Goal: Task Accomplishment & Management: Use online tool/utility

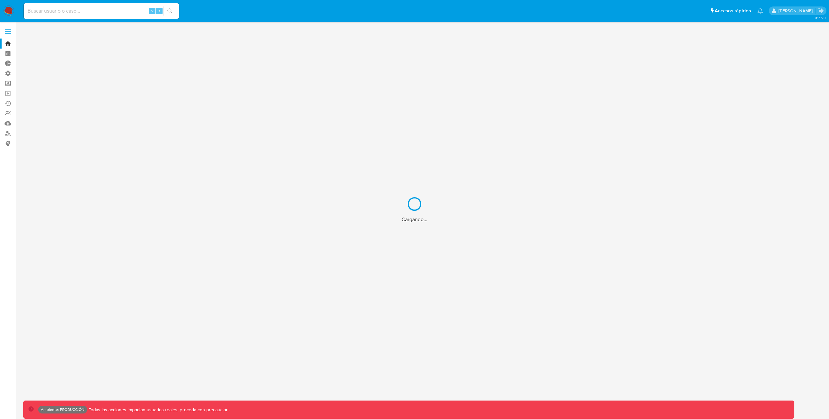
click at [72, 11] on div "Cargando..." at bounding box center [414, 209] width 829 height 419
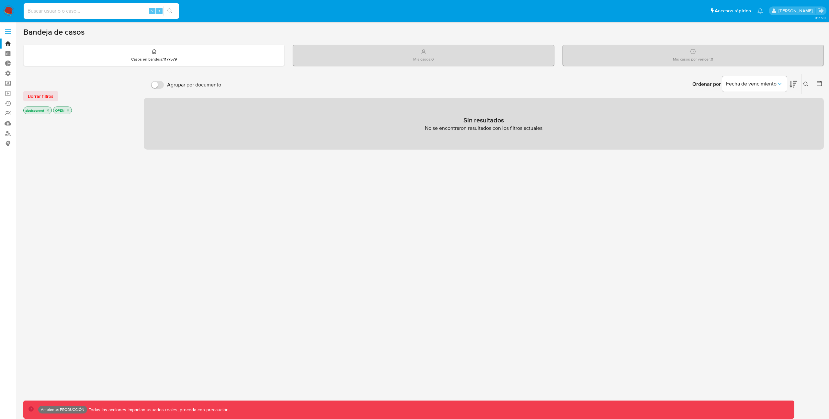
click at [69, 11] on input at bounding box center [101, 11] width 155 height 8
paste input "957030"
type input "957030"
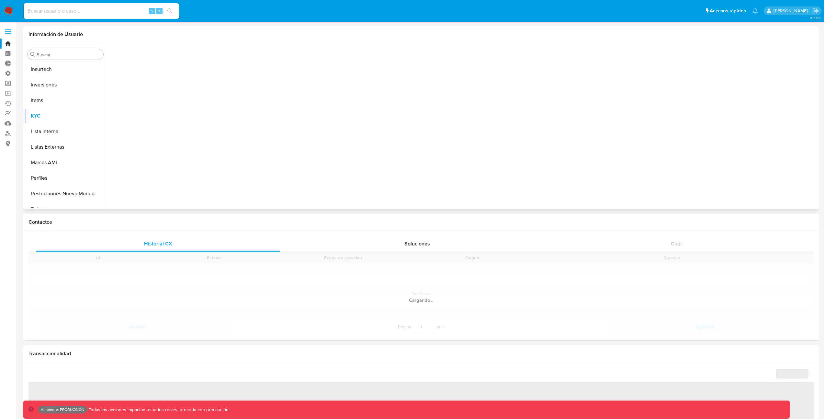
scroll to position [305, 0]
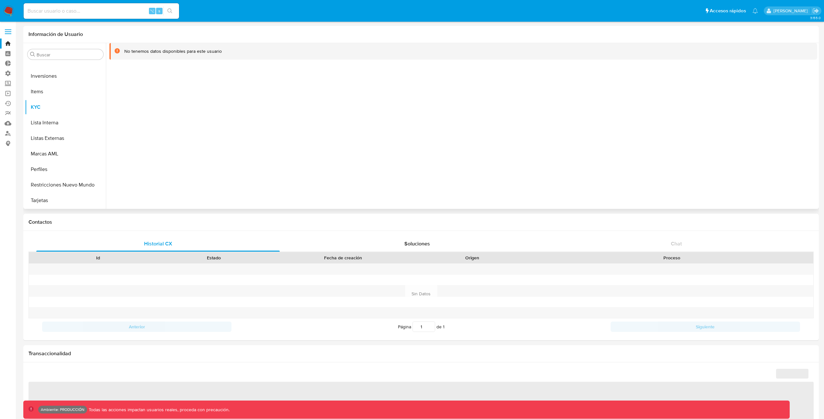
select select "10"
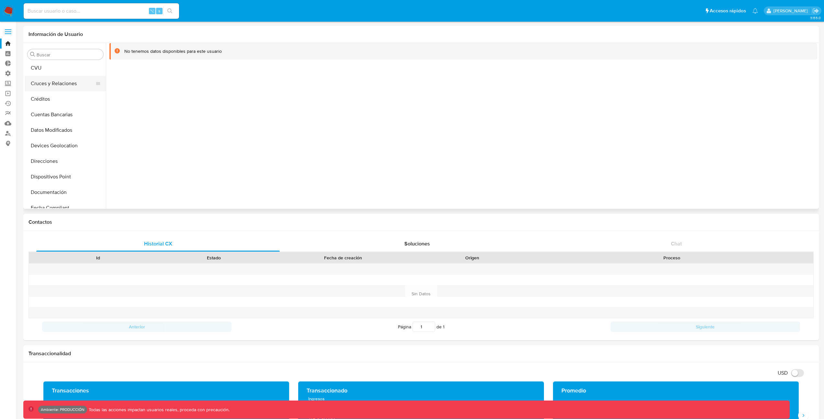
scroll to position [50, 0]
click at [67, 53] on input "Buscar" at bounding box center [69, 55] width 64 height 6
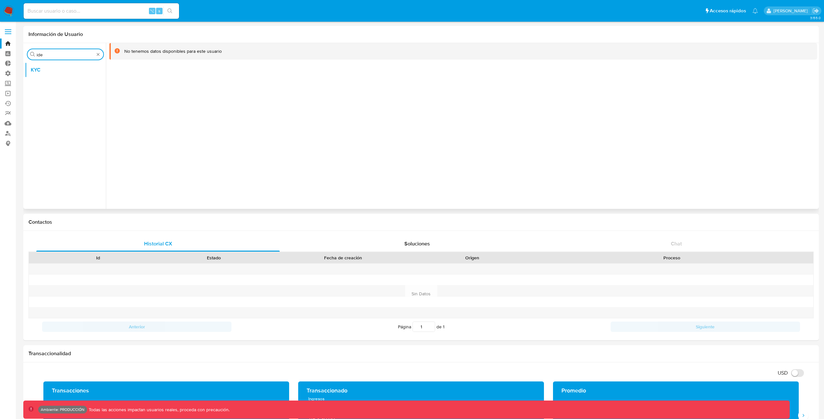
type input "iden"
click at [10, 34] on span at bounding box center [8, 33] width 6 height 1
click at [0, 0] on input "checkbox" at bounding box center [0, 0] width 0 height 0
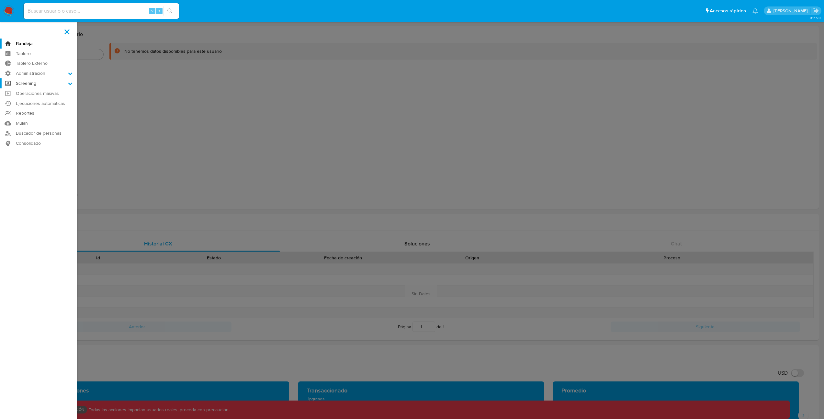
click at [65, 84] on label "Screening" at bounding box center [38, 83] width 77 height 10
click at [0, 0] on input "Screening" at bounding box center [0, 0] width 0 height 0
click at [51, 108] on link "Búsqueda en Listas" at bounding box center [38, 109] width 77 height 8
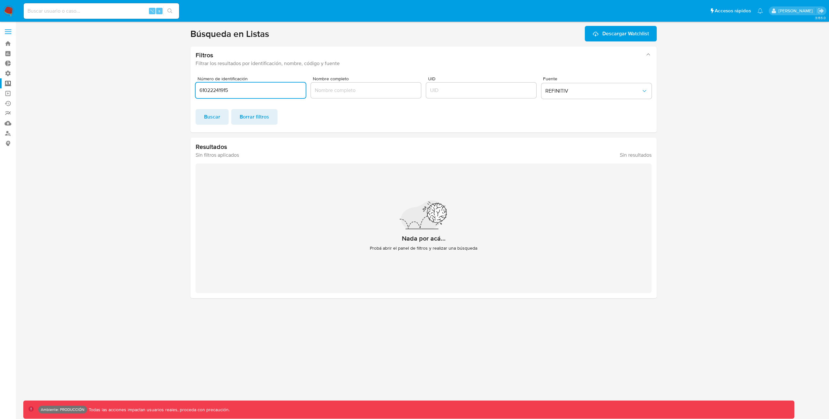
click at [241, 93] on input "61022241915" at bounding box center [251, 90] width 110 height 8
type input "957030"
click at [211, 120] on span "Buscar" at bounding box center [212, 117] width 16 height 14
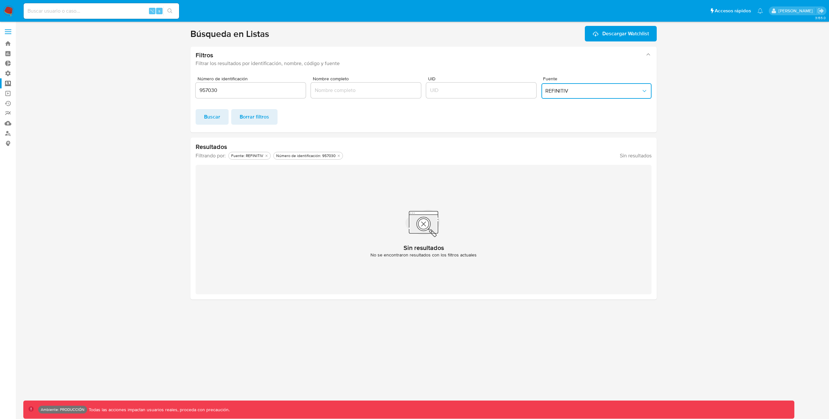
click at [573, 89] on span "REFINITIV" at bounding box center [593, 91] width 96 height 6
click at [571, 107] on div "MELI" at bounding box center [594, 106] width 98 height 16
click at [210, 119] on span "Buscar" at bounding box center [212, 117] width 16 height 14
click at [571, 92] on span "MELI" at bounding box center [593, 91] width 96 height 6
click at [585, 130] on div "Número de identificación 957030 Nombre completo UID Fuente MELI REFINITIV MELI …" at bounding box center [423, 101] width 466 height 61
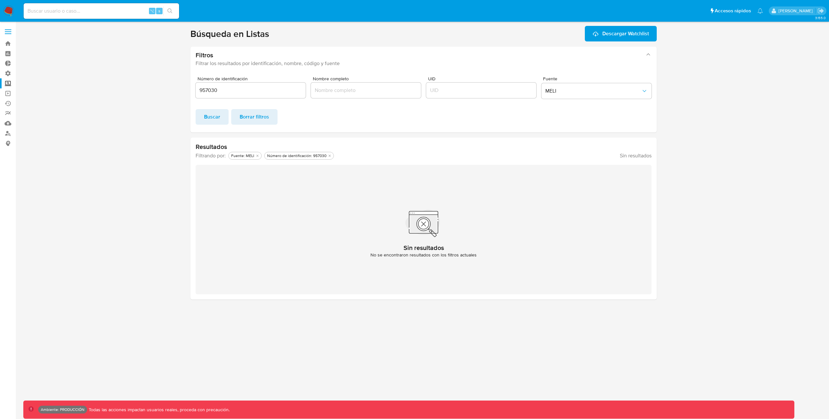
click at [224, 89] on input "957030" at bounding box center [251, 90] width 110 height 8
click at [447, 88] on input "UID" at bounding box center [481, 90] width 110 height 8
type input "957030"
click at [215, 119] on span "Buscar" at bounding box center [212, 117] width 16 height 14
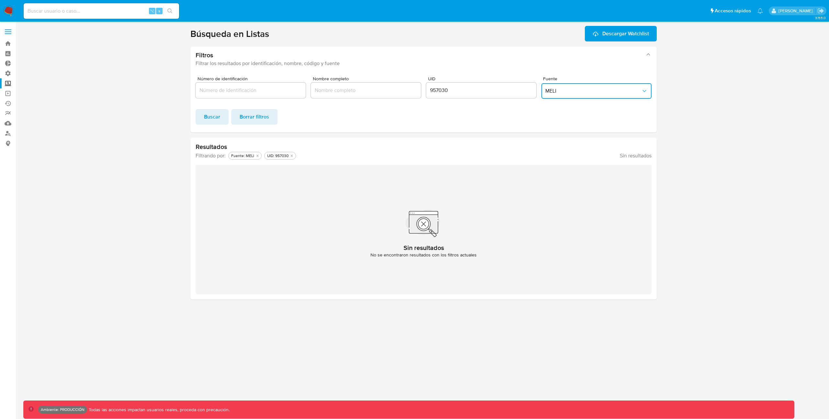
click at [609, 88] on span "MELI" at bounding box center [593, 91] width 96 height 6
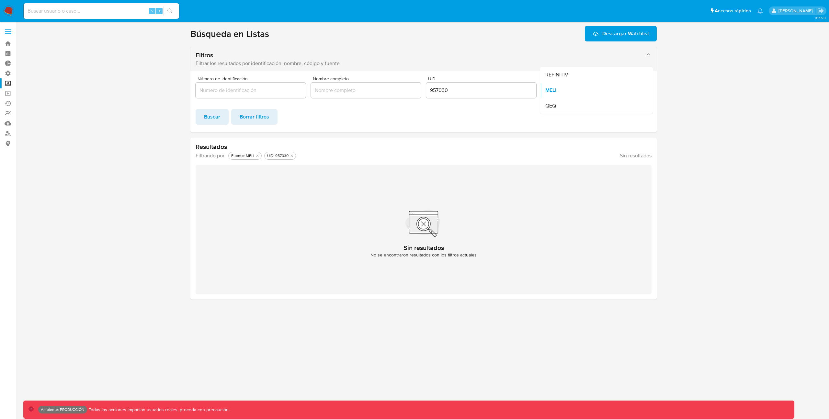
click at [601, 65] on div "Filtrar los resultados por identificación, nombre, código y fuente" at bounding box center [417, 63] width 443 height 6
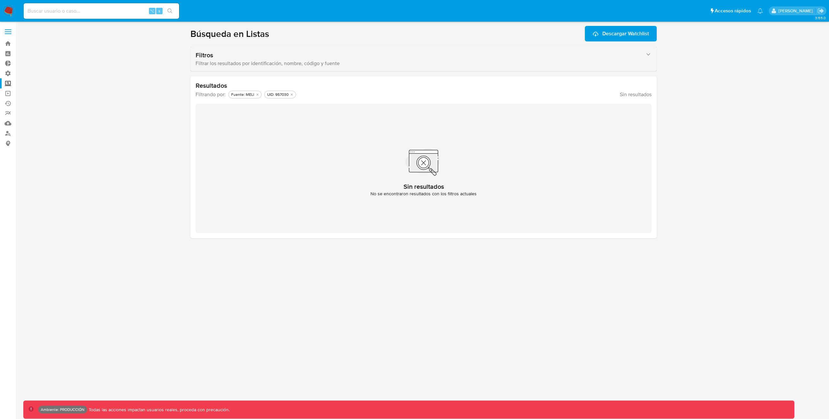
click at [599, 63] on div "Filtrar los resultados por identificación, nombre, código y fuente" at bounding box center [417, 63] width 443 height 6
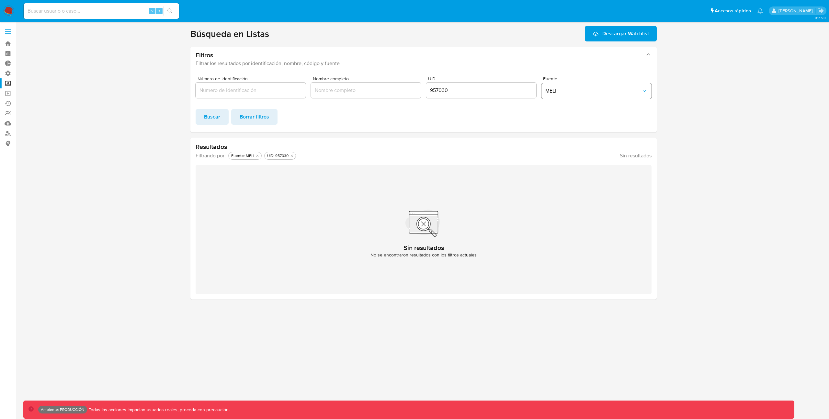
click at [584, 86] on button "MELI" at bounding box center [596, 91] width 110 height 16
click at [582, 77] on div "REFINITIV" at bounding box center [594, 75] width 98 height 16
click at [215, 119] on span "Buscar" at bounding box center [212, 117] width 16 height 14
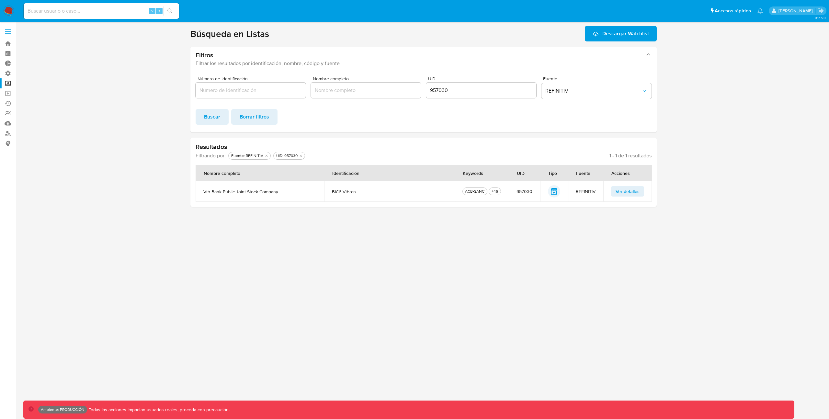
drag, startPoint x: 277, startPoint y: 193, endPoint x: 207, endPoint y: 192, distance: 70.0
click at [203, 192] on span "vtb bank public joint stock company" at bounding box center [259, 192] width 113 height 6
click at [621, 190] on span "Ver detalles" at bounding box center [628, 191] width 24 height 9
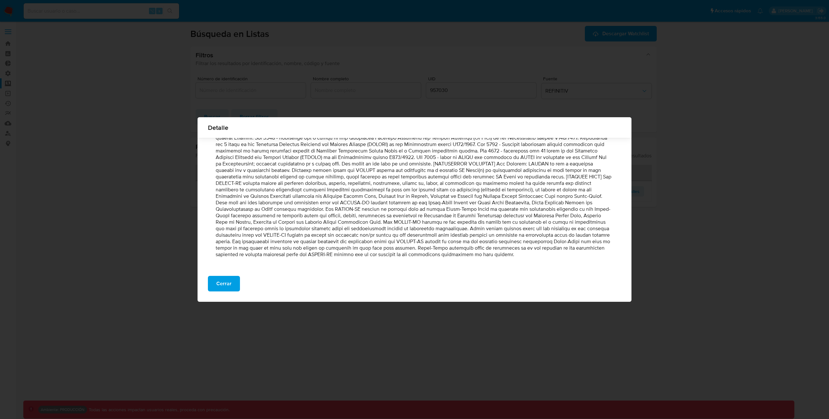
scroll to position [5550, 0]
